Goal: Check status

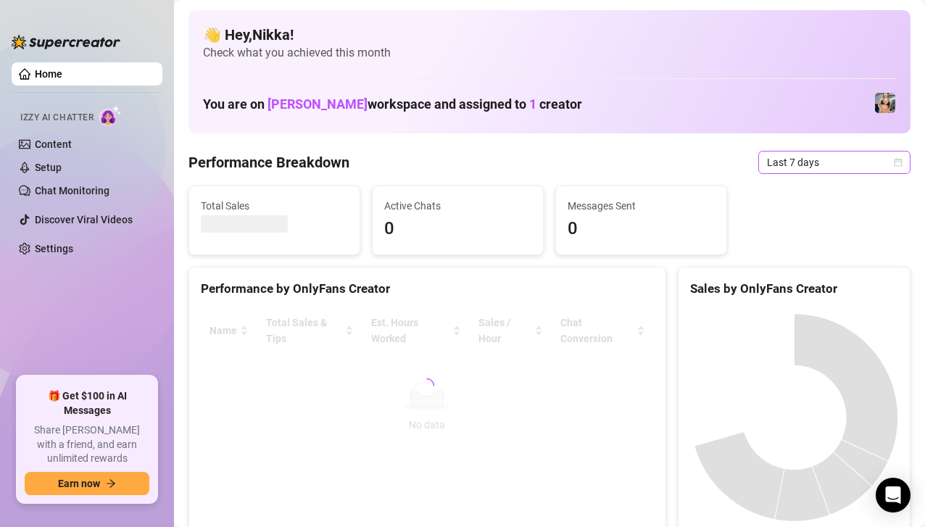
click at [903, 160] on div "Last 7 days" at bounding box center [834, 162] width 152 height 23
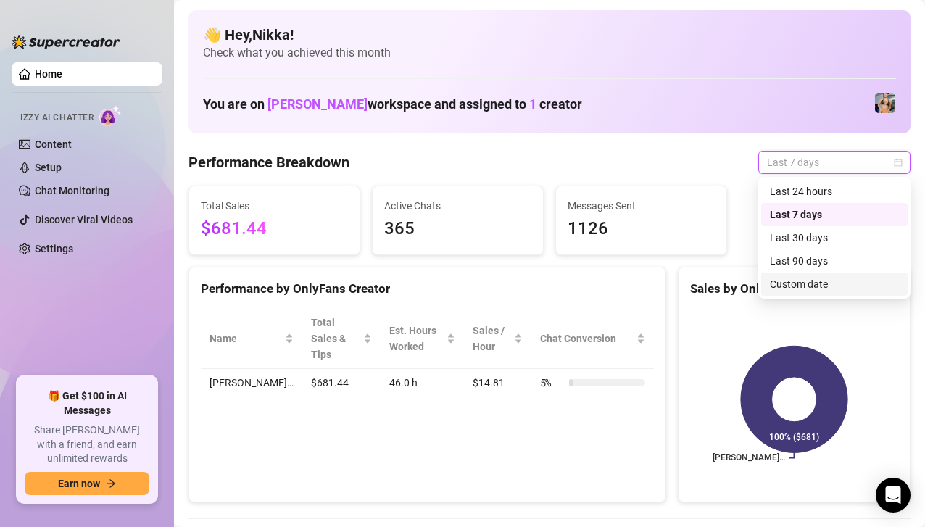
click at [813, 283] on div "Custom date" at bounding box center [834, 284] width 129 height 16
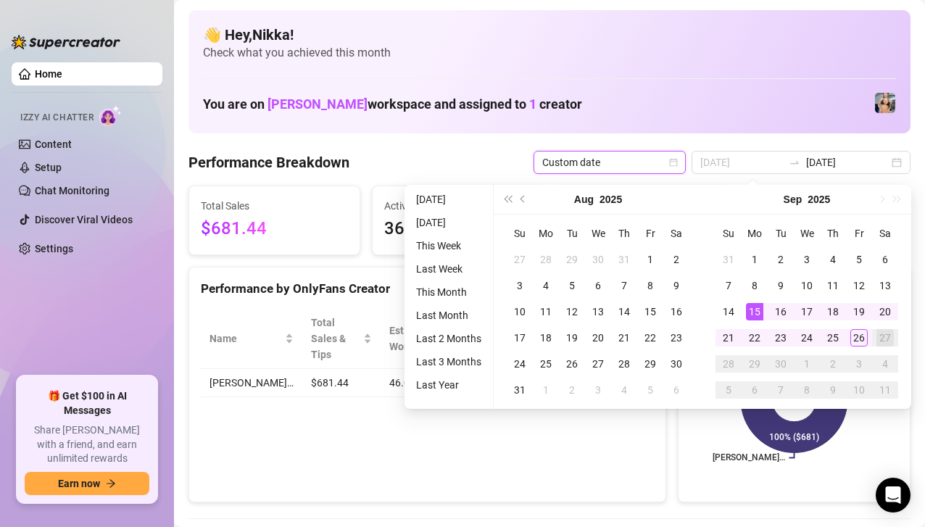
type input "[DATE]"
click at [755, 312] on div "15" at bounding box center [754, 311] width 17 height 17
type input "[DATE]"
click at [858, 336] on div "26" at bounding box center [858, 337] width 17 height 17
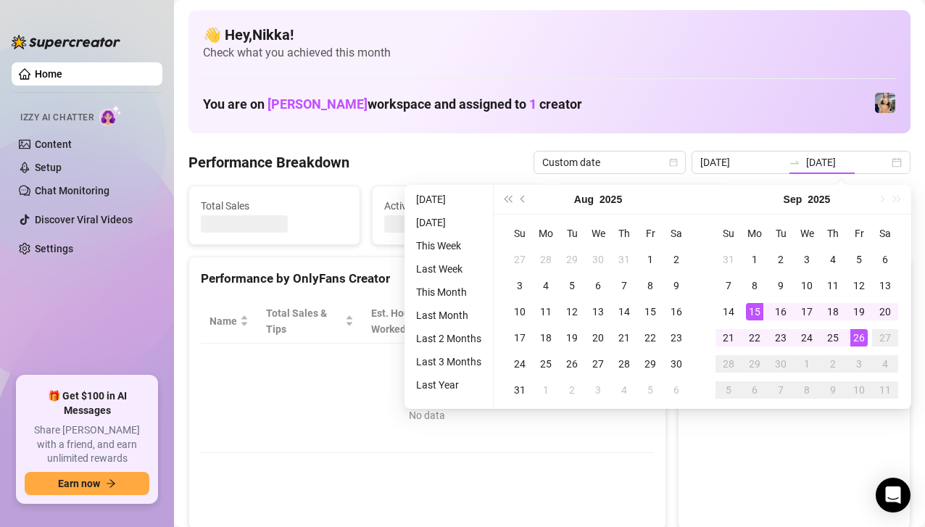
type input "[DATE]"
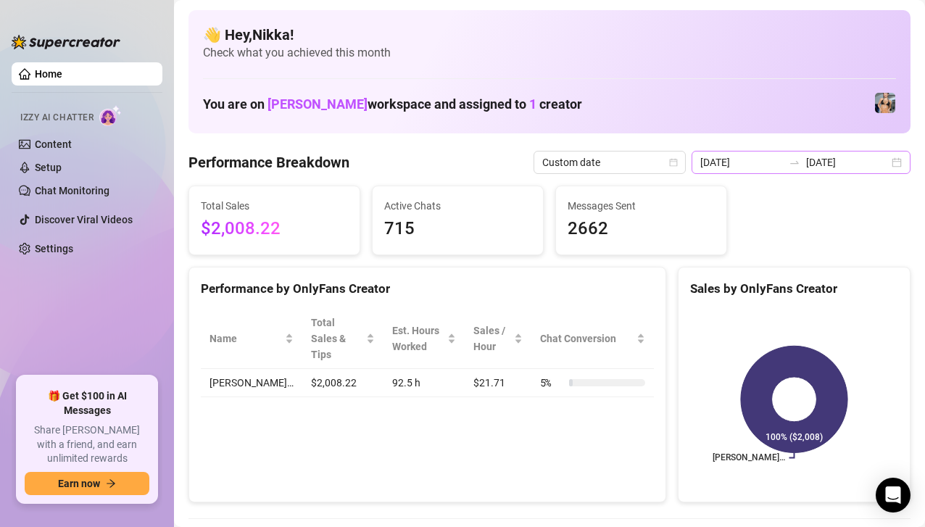
click at [894, 159] on div "[DATE] [DATE]" at bounding box center [801, 162] width 219 height 23
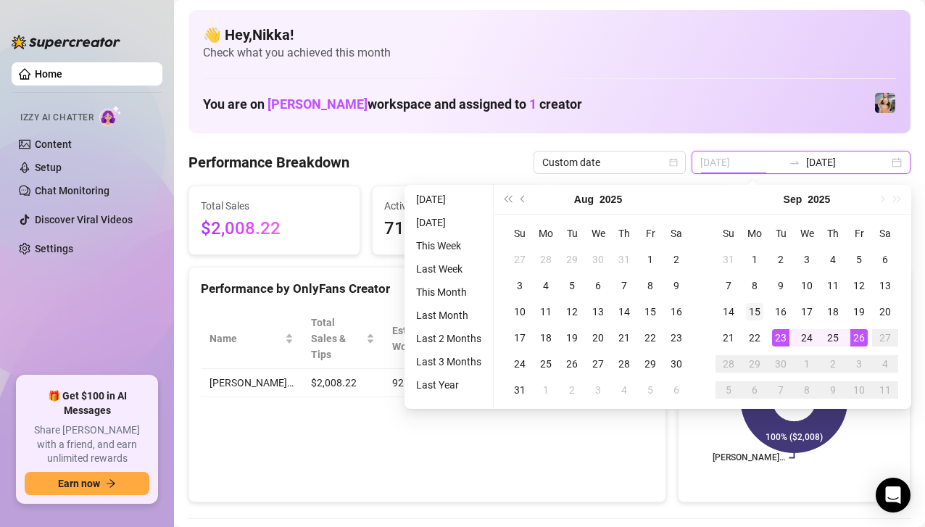
type input "[DATE]"
click at [757, 305] on div "15" at bounding box center [754, 311] width 17 height 17
type input "[DATE]"
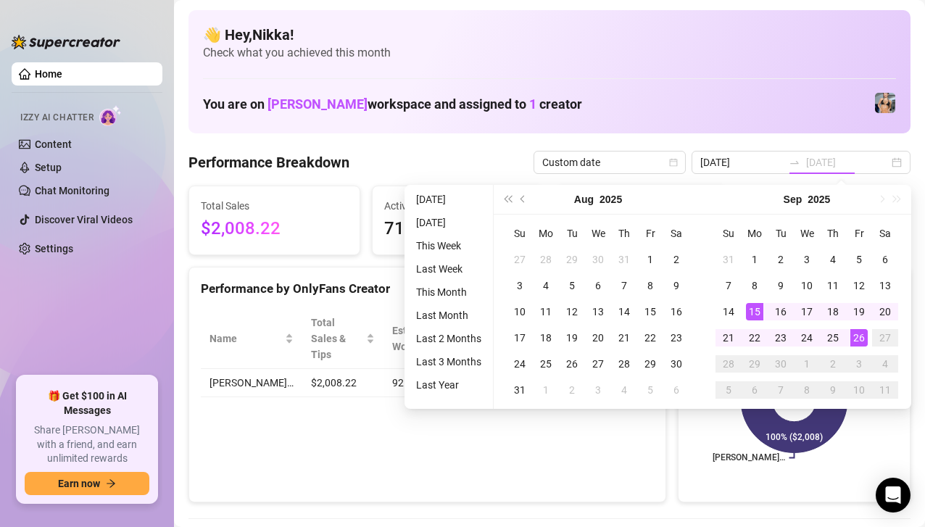
click at [856, 335] on div "26" at bounding box center [858, 337] width 17 height 17
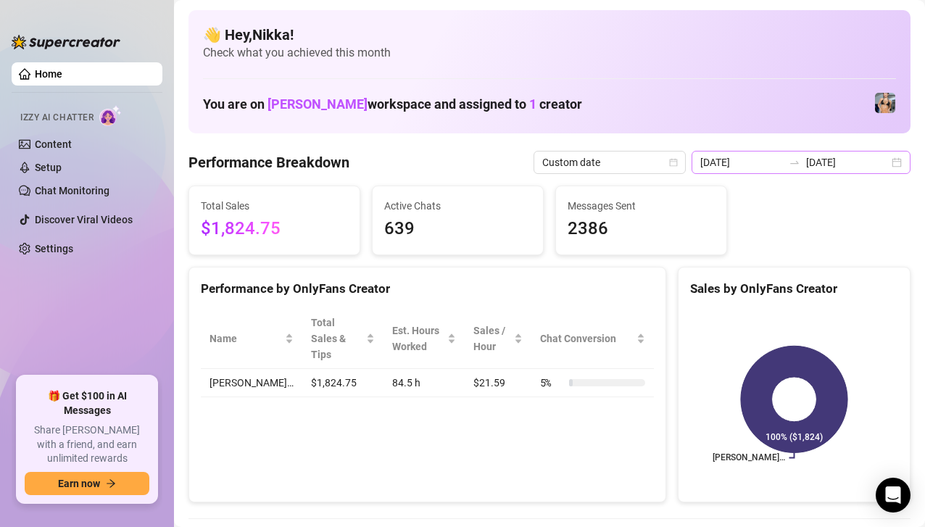
click at [898, 162] on div "[DATE] [DATE]" at bounding box center [801, 162] width 219 height 23
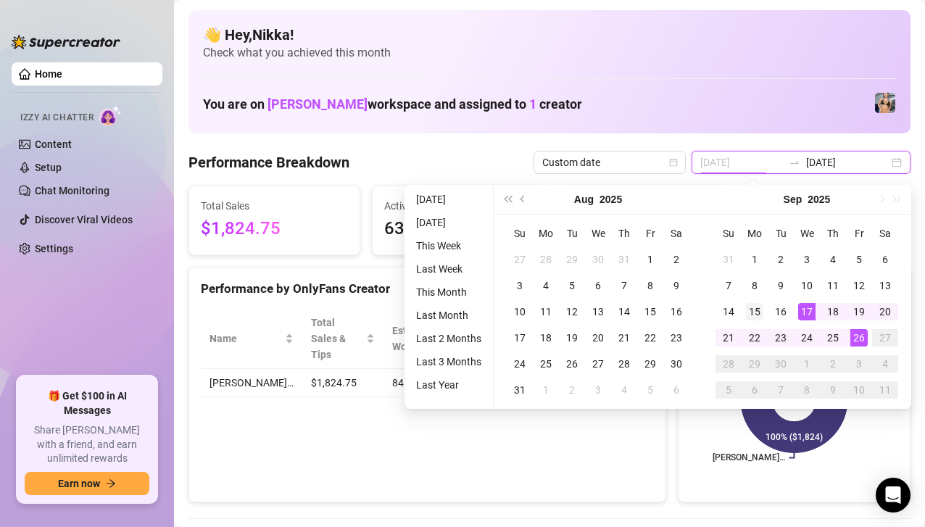
type input "[DATE]"
click at [751, 310] on div "15" at bounding box center [754, 311] width 17 height 17
type input "[DATE]"
click at [853, 338] on div "26" at bounding box center [858, 337] width 17 height 17
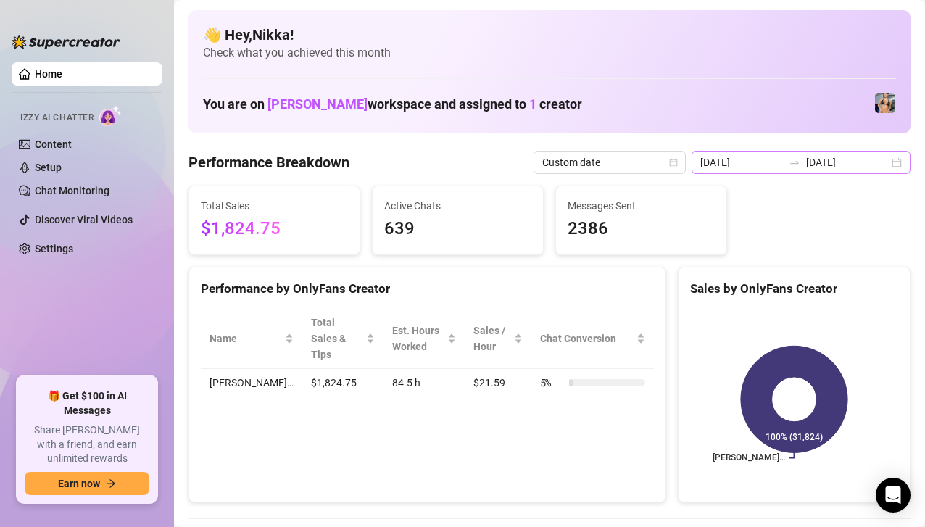
click at [901, 161] on div "[DATE] [DATE]" at bounding box center [801, 162] width 219 height 23
